Goal: Transaction & Acquisition: Purchase product/service

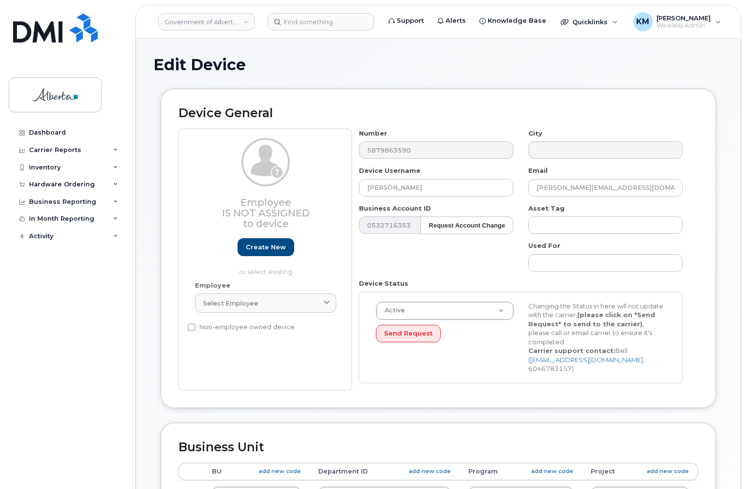
select select "4733126"
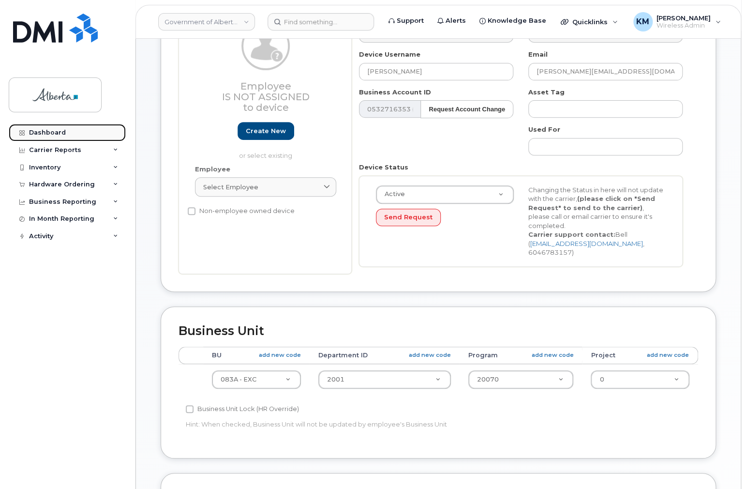
click at [52, 130] on div "Dashboard" at bounding box center [47, 133] width 37 height 8
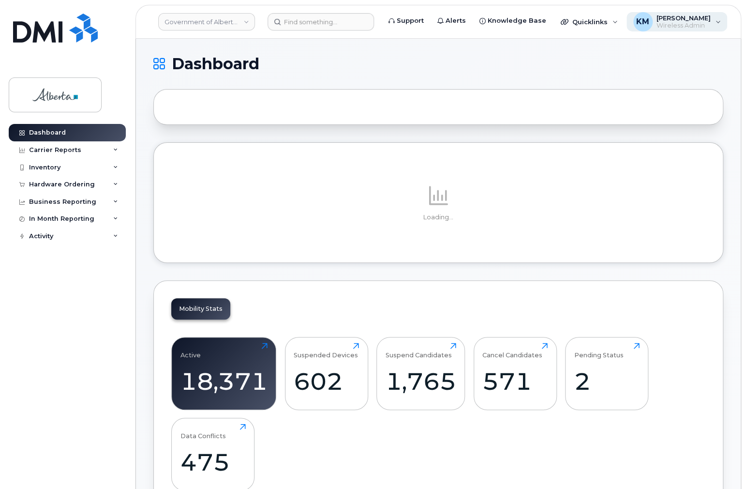
click at [710, 20] on div "KM [PERSON_NAME] Wireless Admin" at bounding box center [677, 21] width 101 height 19
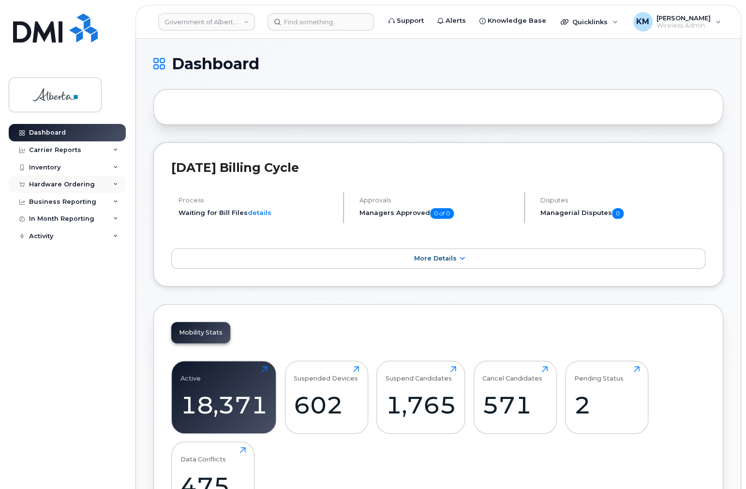
click at [57, 181] on div "Hardware Ordering" at bounding box center [62, 185] width 66 height 8
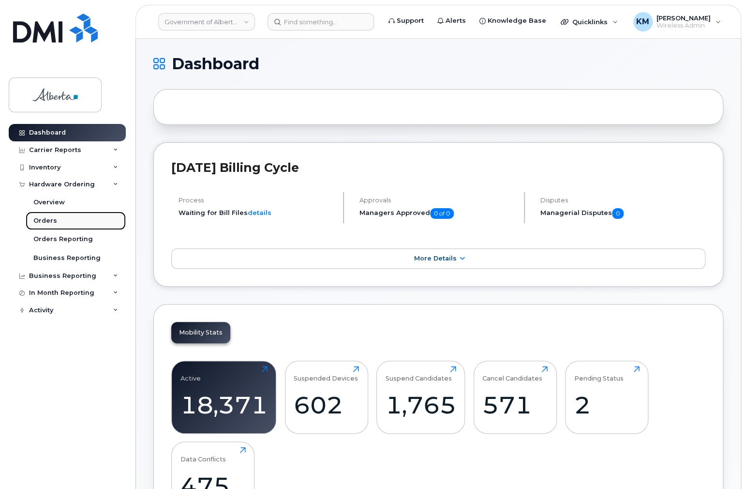
click at [48, 216] on div "Orders" at bounding box center [45, 220] width 24 height 9
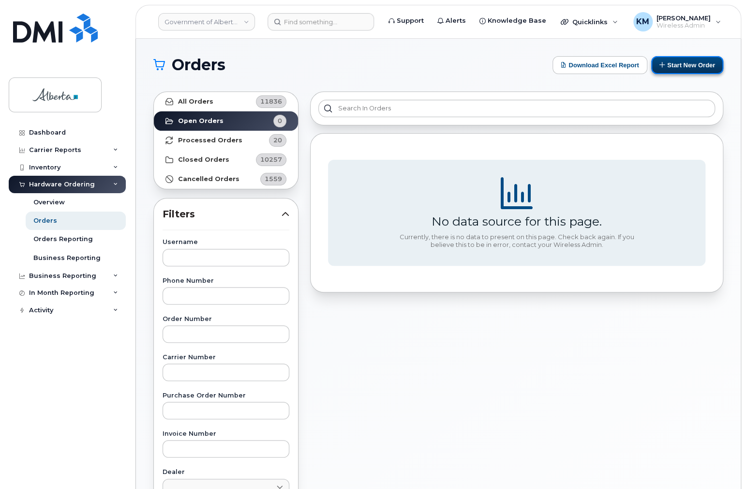
click at [680, 65] on button "Start New Order" at bounding box center [687, 65] width 72 height 18
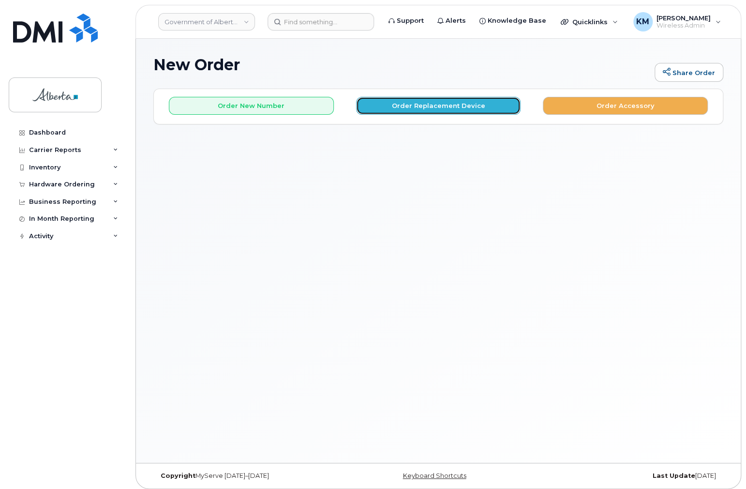
click at [449, 111] on button "Order Replacement Device" at bounding box center [438, 106] width 165 height 18
